Goal: Task Accomplishment & Management: Complete application form

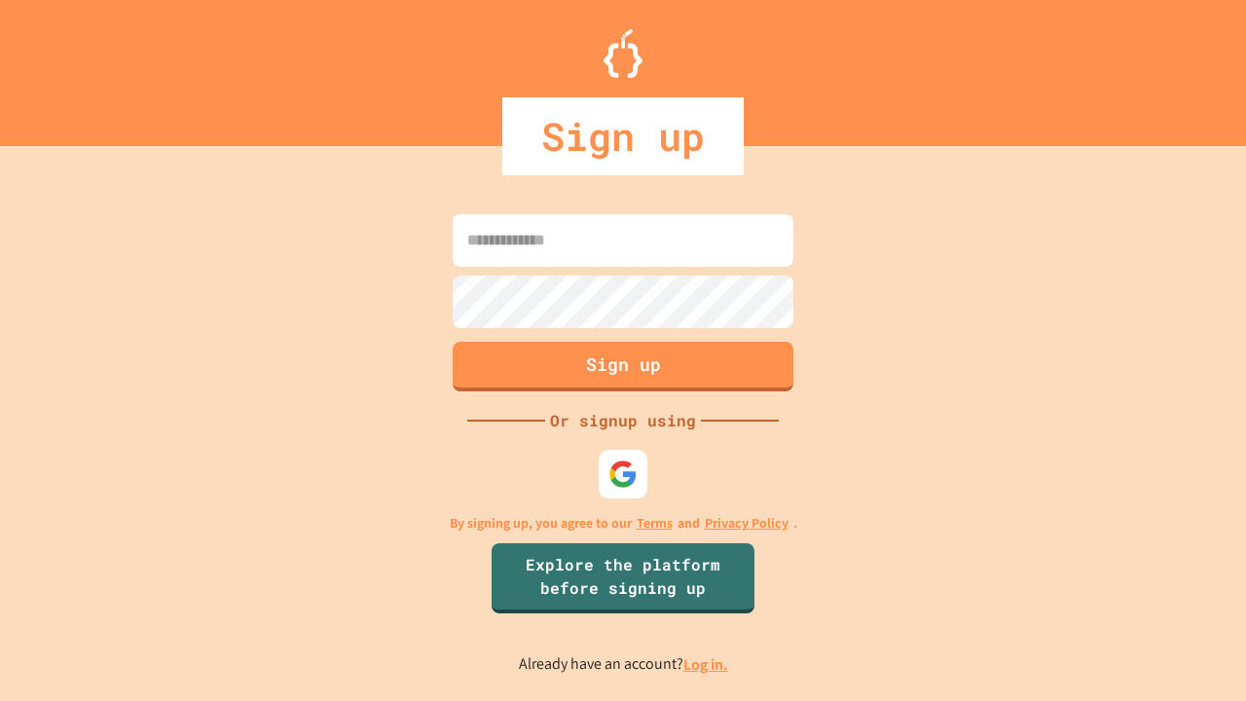
click at [706, 664] on link "Log in." at bounding box center [705, 664] width 45 height 20
